Goal: Task Accomplishment & Management: Use online tool/utility

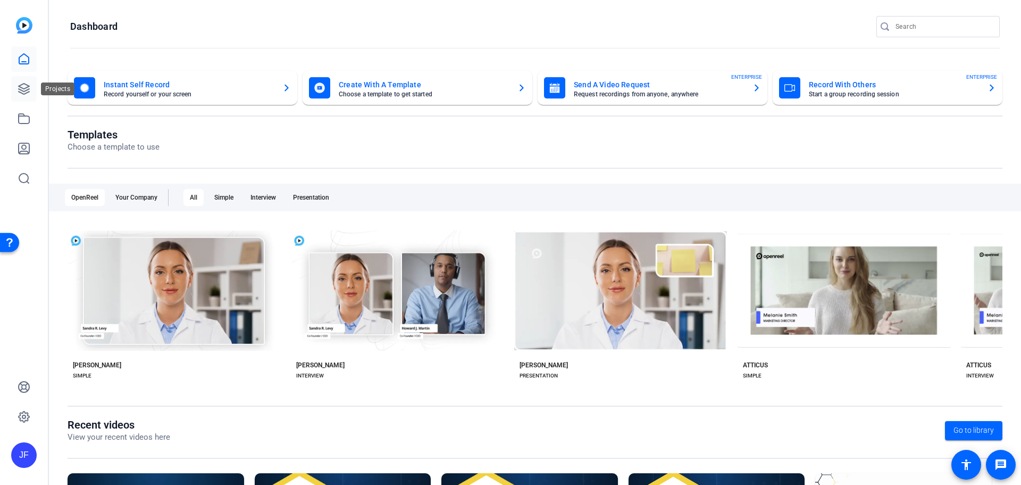
click at [29, 89] on icon at bounding box center [24, 89] width 11 height 11
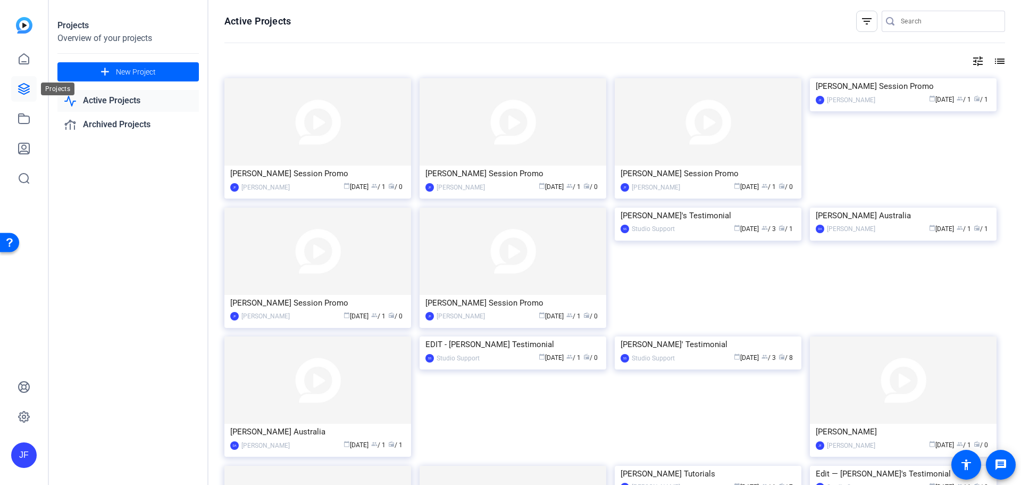
click at [28, 93] on icon at bounding box center [24, 88] width 13 height 13
click at [23, 90] on icon at bounding box center [24, 88] width 13 height 13
click at [30, 23] on img at bounding box center [24, 25] width 16 height 16
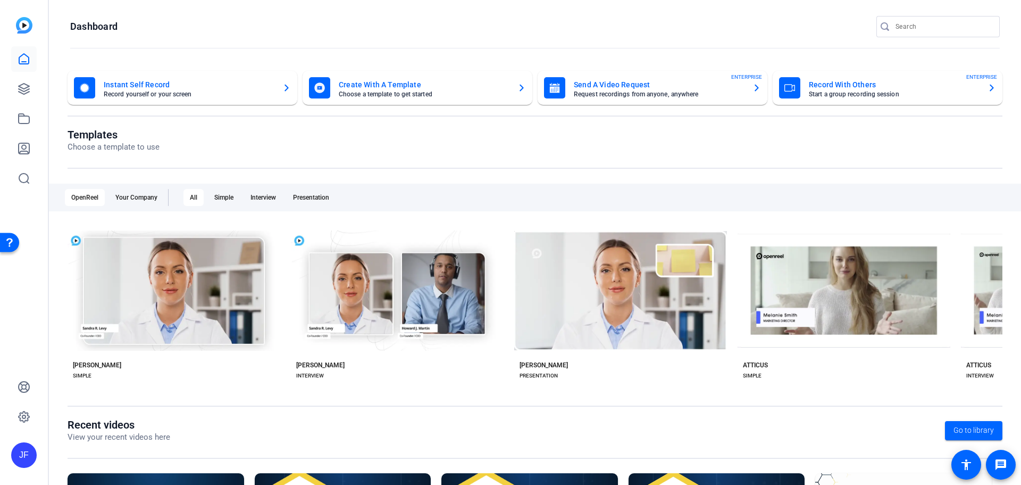
click at [624, 88] on mat-card-title "Send A Video Request" at bounding box center [659, 84] width 170 height 13
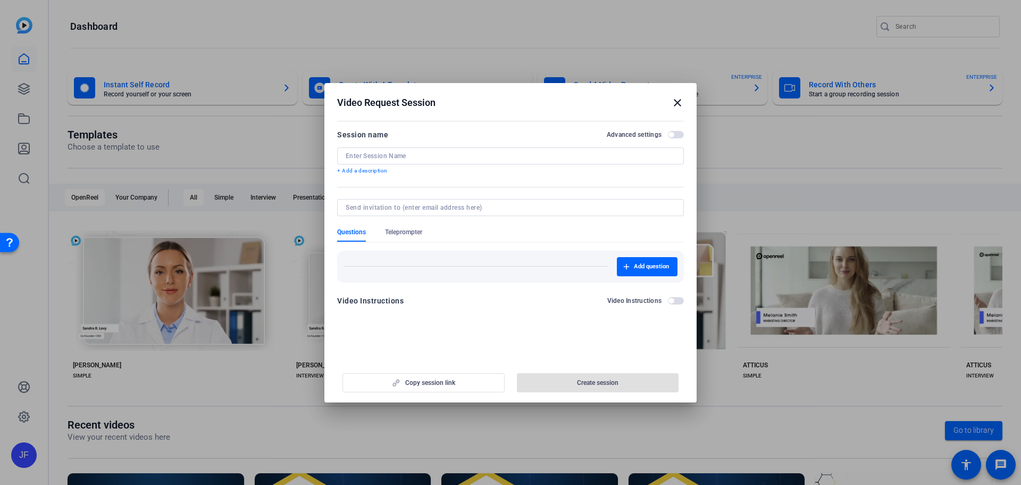
click at [432, 158] on input at bounding box center [511, 156] width 330 height 9
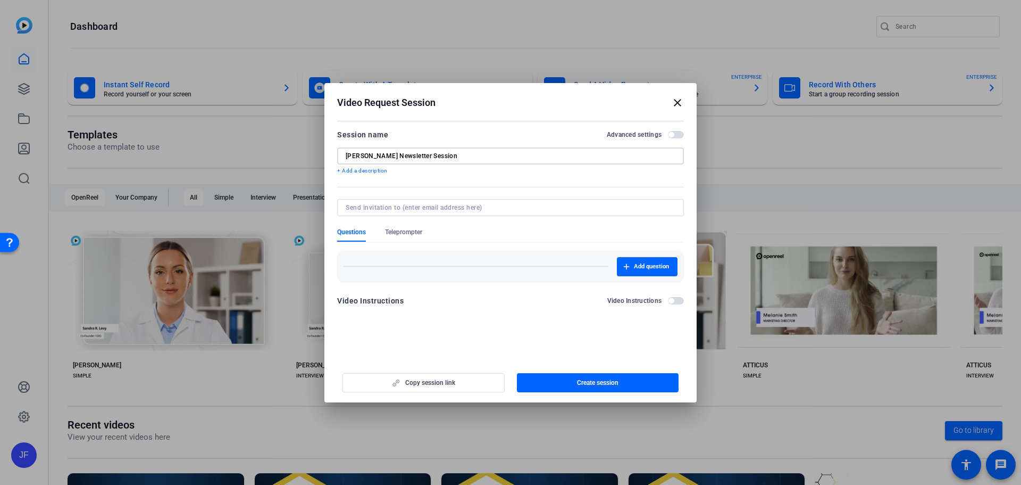
type input "[PERSON_NAME] Newsletter Session"
click at [477, 382] on div "Copy session link Create session" at bounding box center [510, 378] width 347 height 27
click at [621, 382] on span "button" at bounding box center [598, 383] width 162 height 26
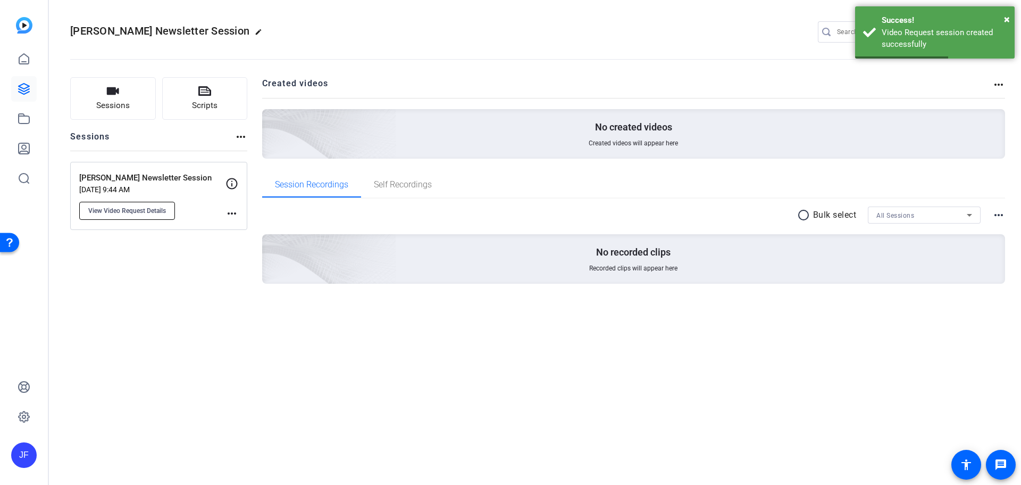
click at [146, 210] on span "View Video Request Details" at bounding box center [127, 210] width 78 height 9
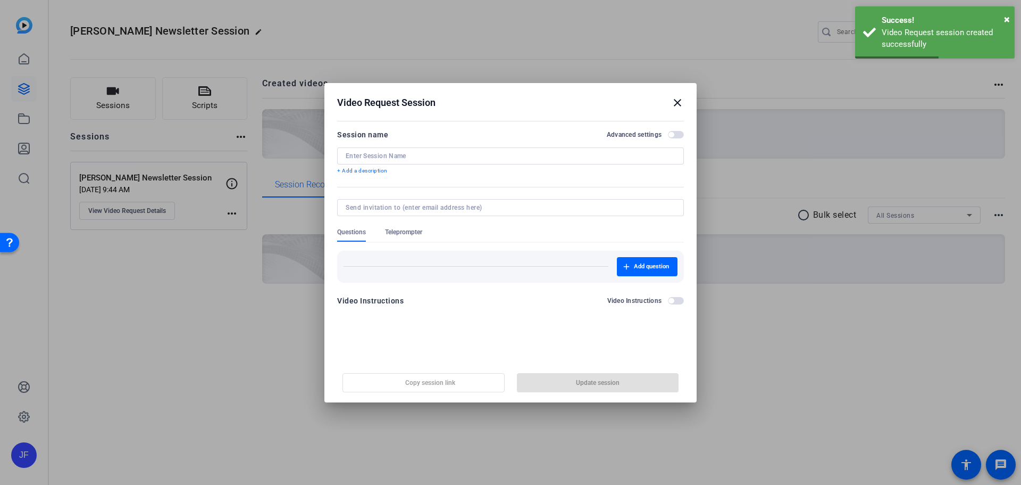
type input "[PERSON_NAME] Newsletter Session"
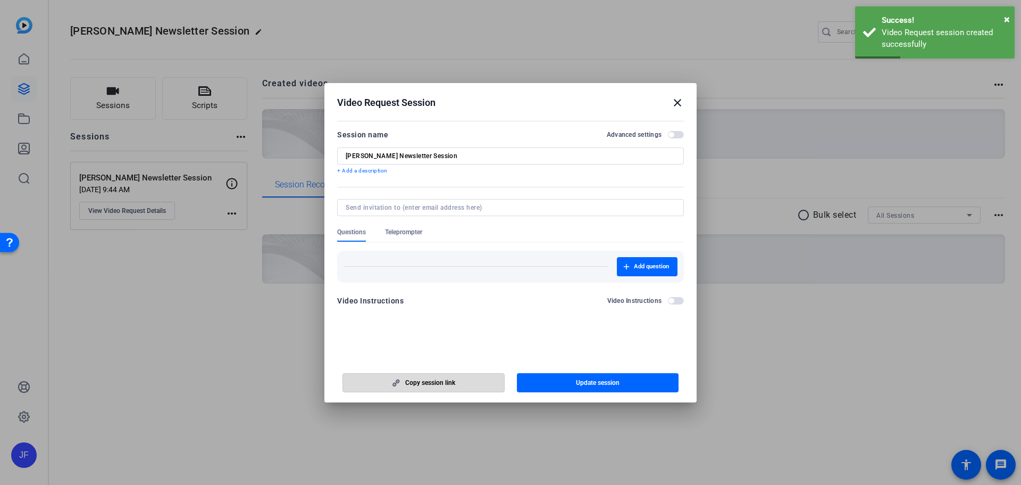
click at [457, 383] on span "button" at bounding box center [423, 383] width 161 height 26
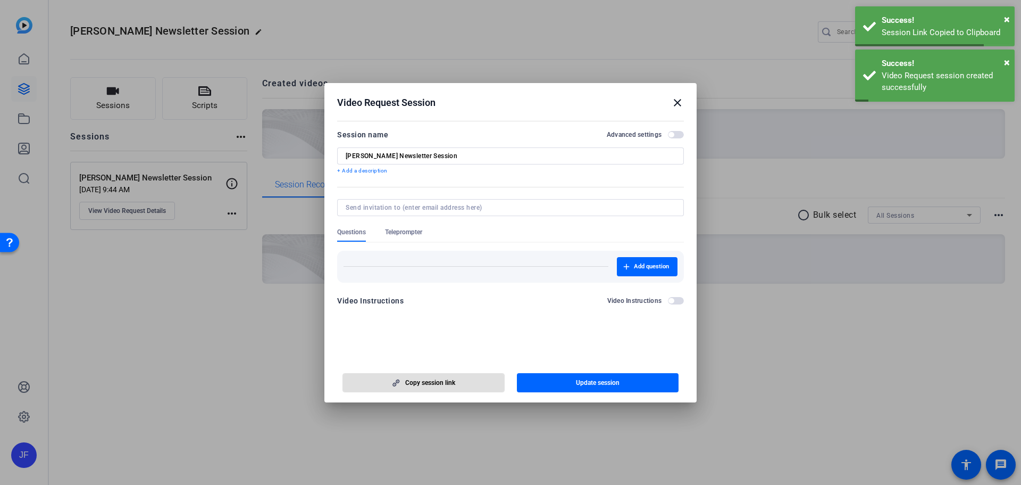
click at [679, 103] on mat-icon "close" at bounding box center [677, 102] width 13 height 13
